Goal: Transaction & Acquisition: Purchase product/service

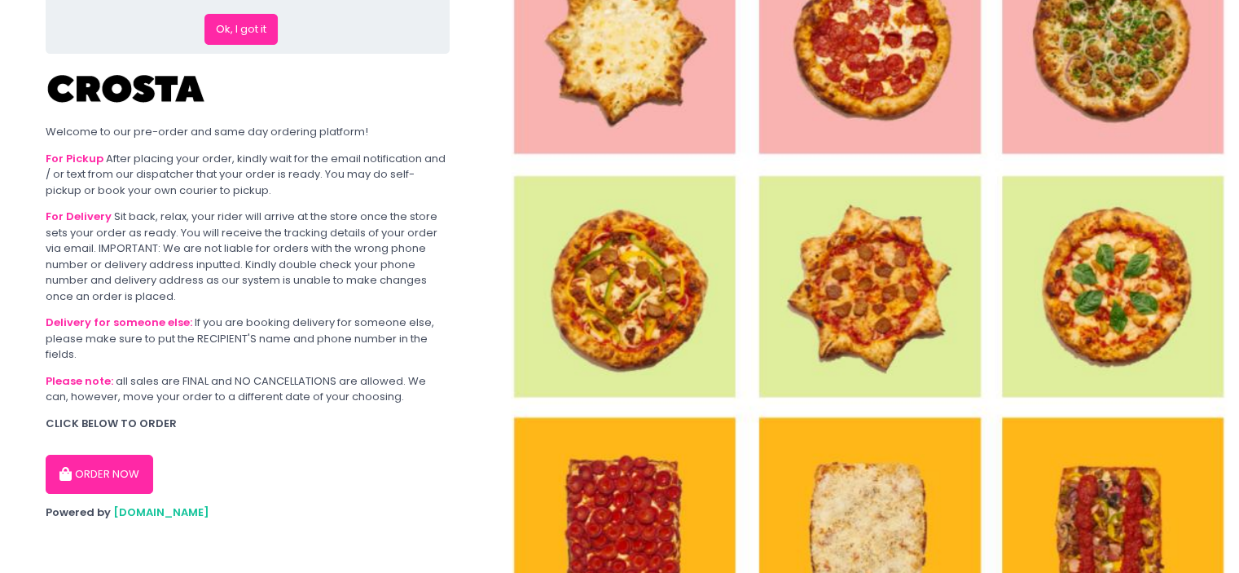
scroll to position [88, 0]
click at [111, 463] on button "ORDER NOW" at bounding box center [100, 472] width 108 height 39
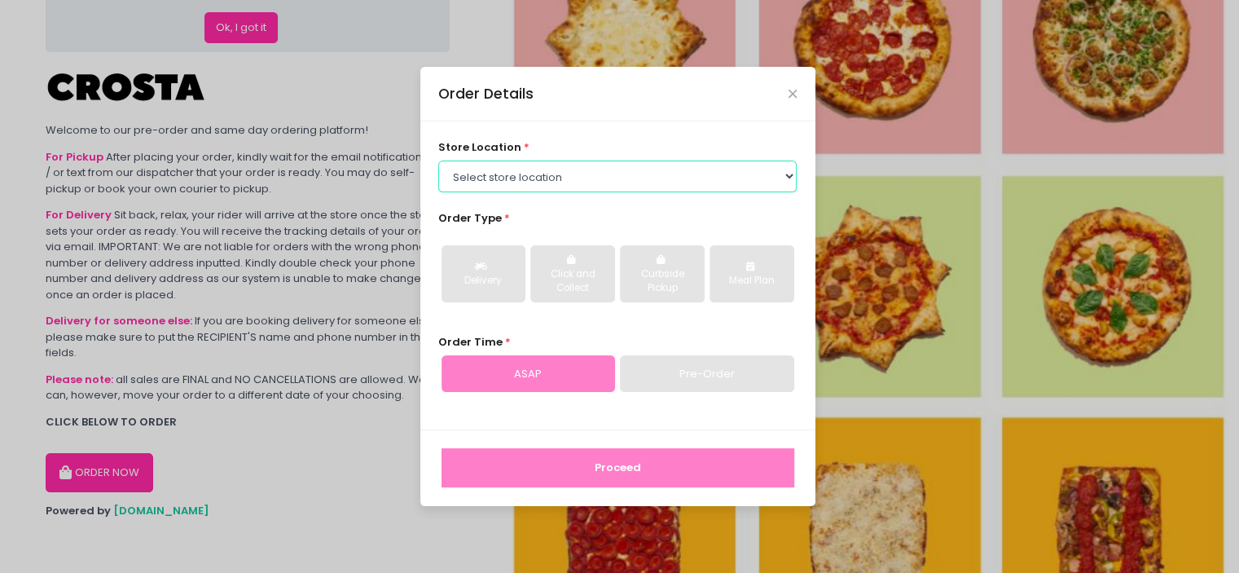
click at [488, 183] on select "Select store location Crosta Pizza - [PERSON_NAME] Crosta Pizza - [GEOGRAPHIC_D…" at bounding box center [617, 176] width 359 height 31
select select "5fabb2e53664a8677beaeb89"
click at [438, 161] on select "Select store location Crosta Pizza - [PERSON_NAME] Crosta Pizza - [GEOGRAPHIC_D…" at bounding box center [617, 176] width 359 height 31
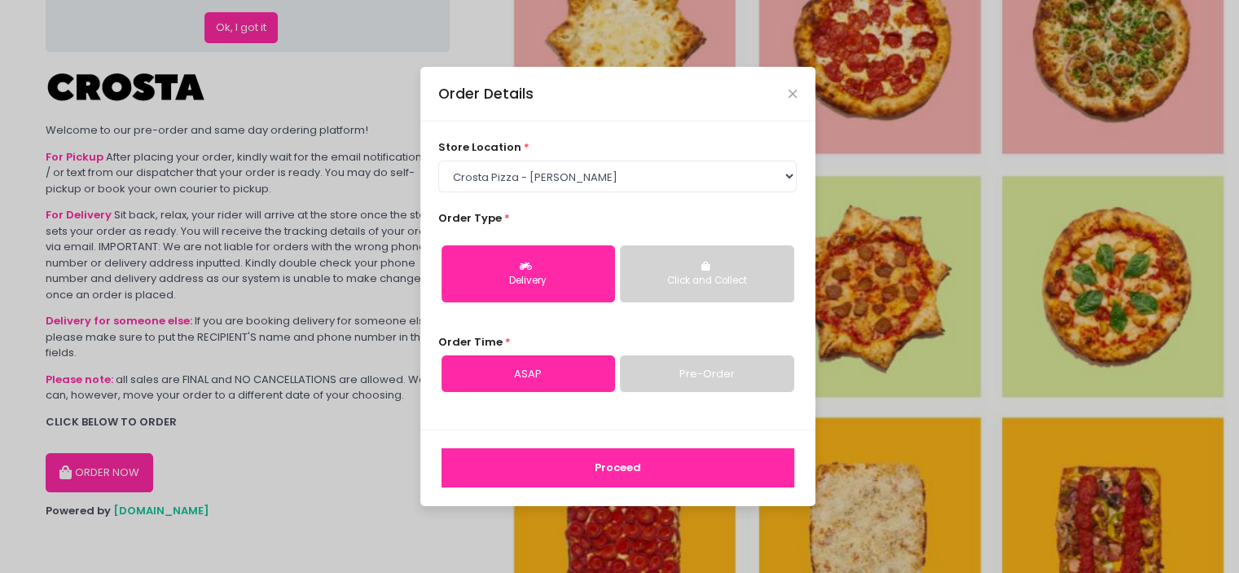
click at [638, 467] on button "Proceed" at bounding box center [618, 467] width 353 height 39
